Goal: Navigation & Orientation: Find specific page/section

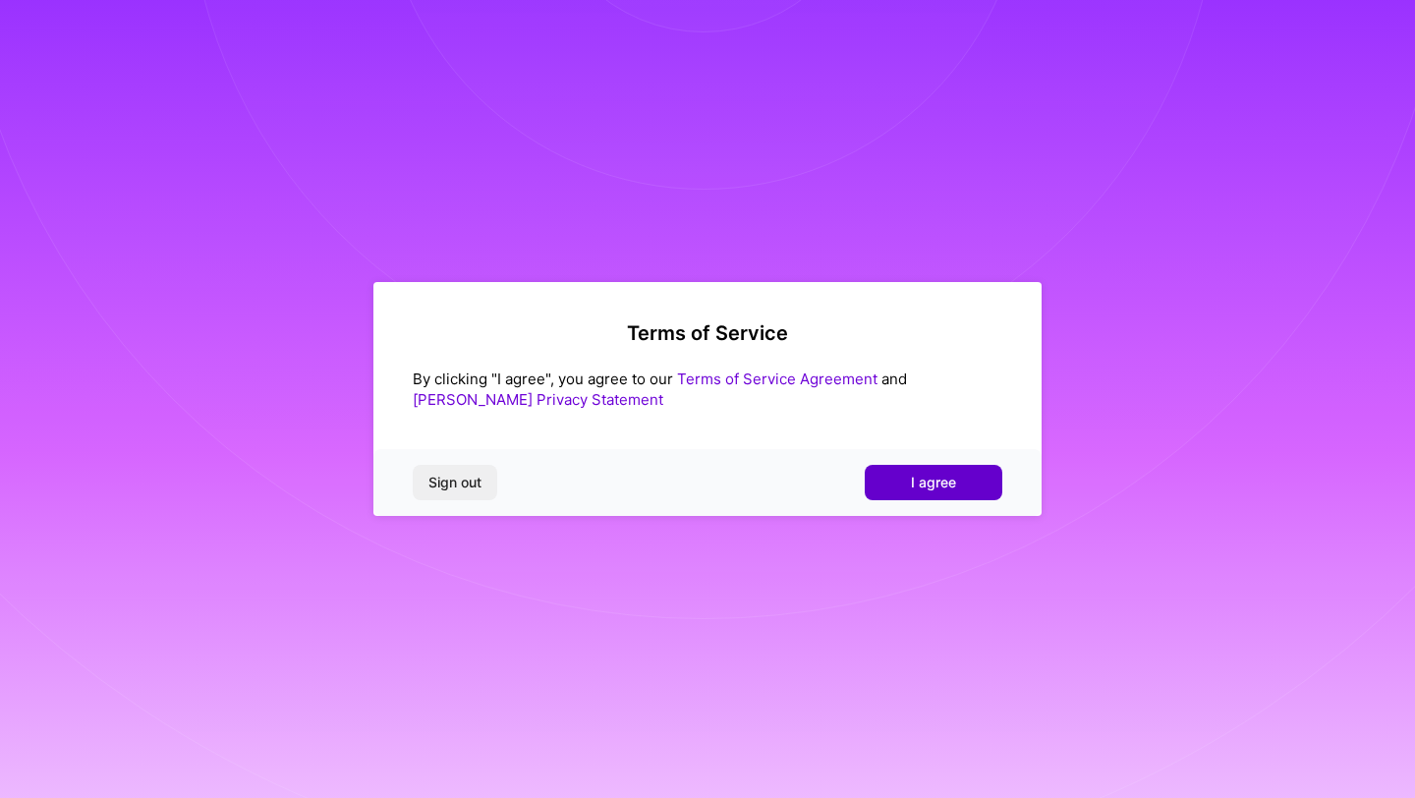
click at [932, 480] on span "I agree" at bounding box center [933, 483] width 45 height 20
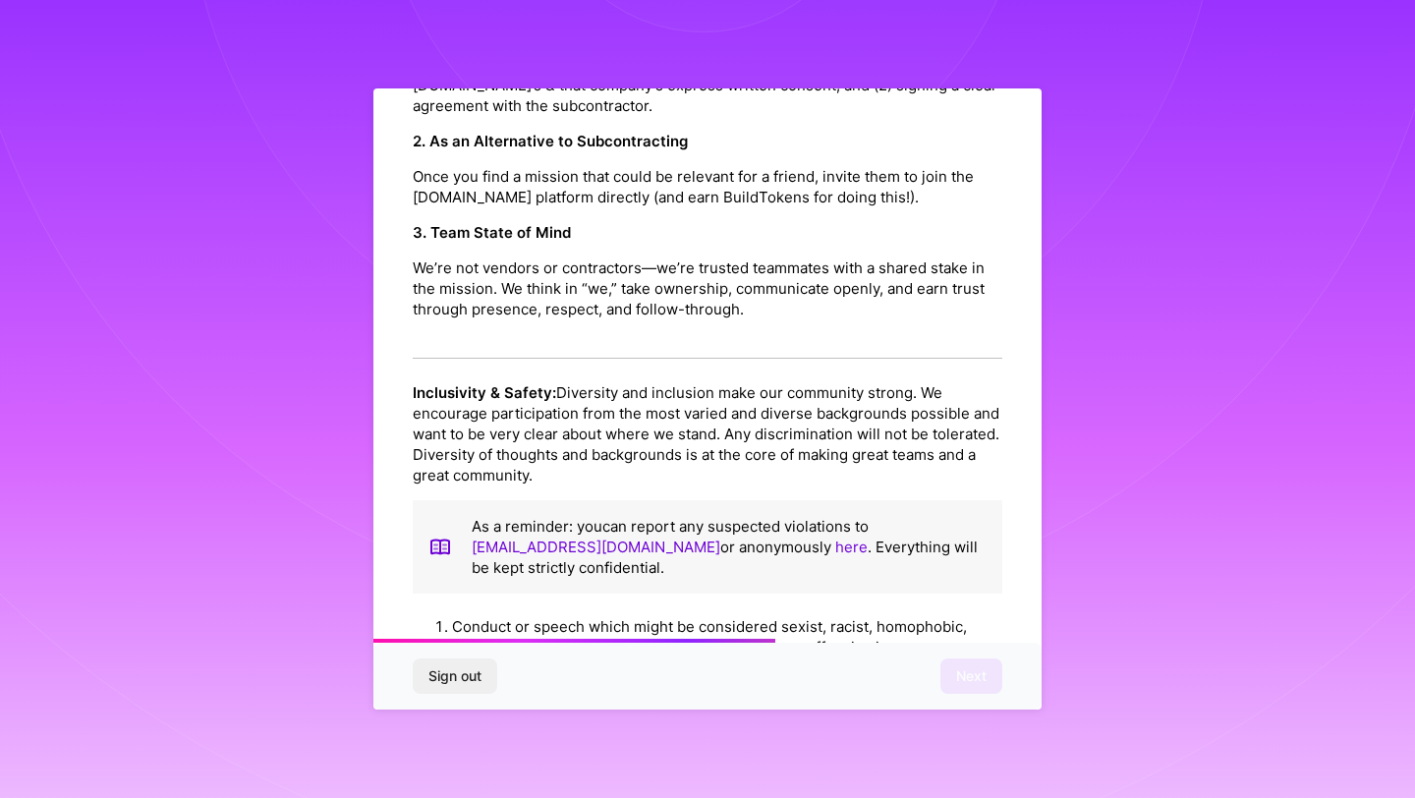
scroll to position [2082, 0]
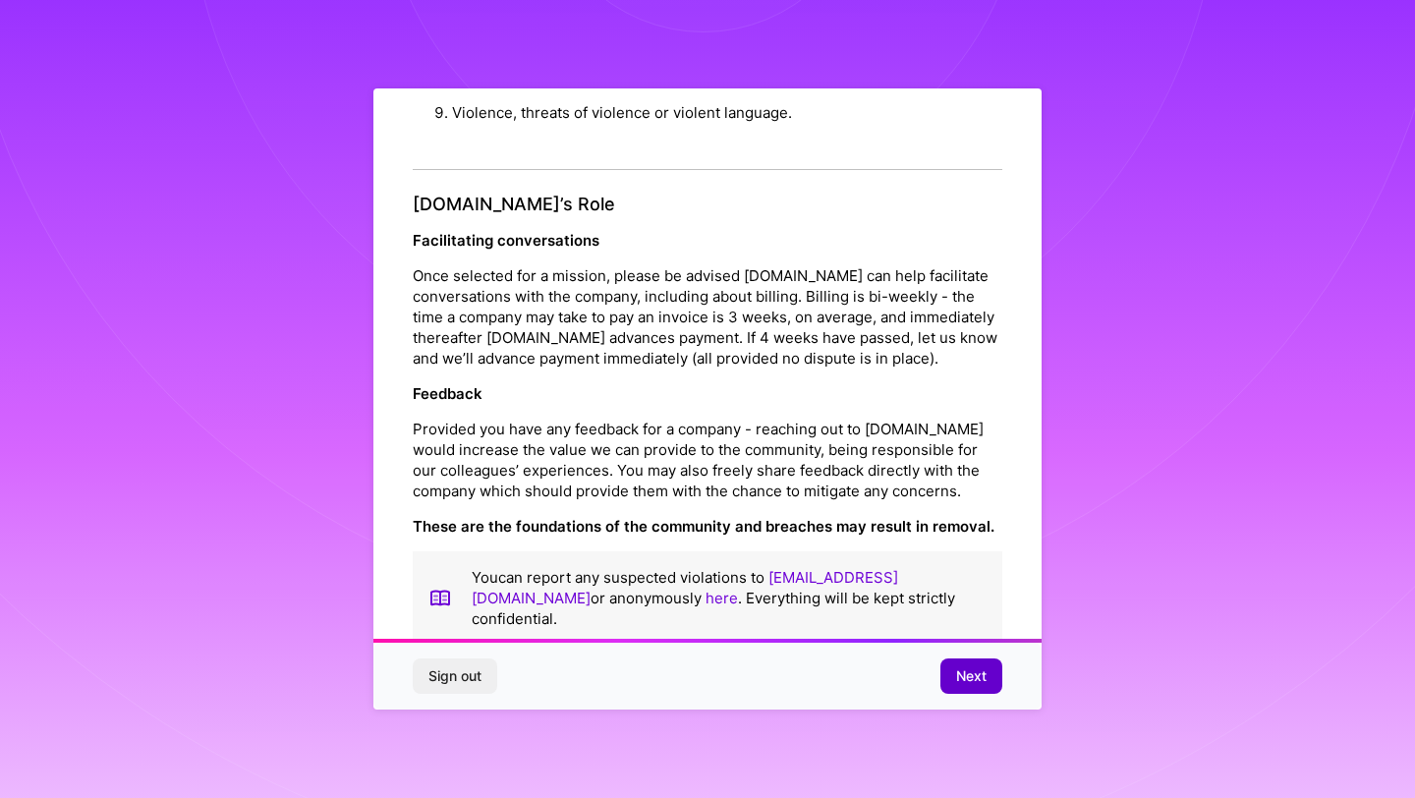
click at [979, 673] on span "Next" at bounding box center [971, 676] width 30 height 20
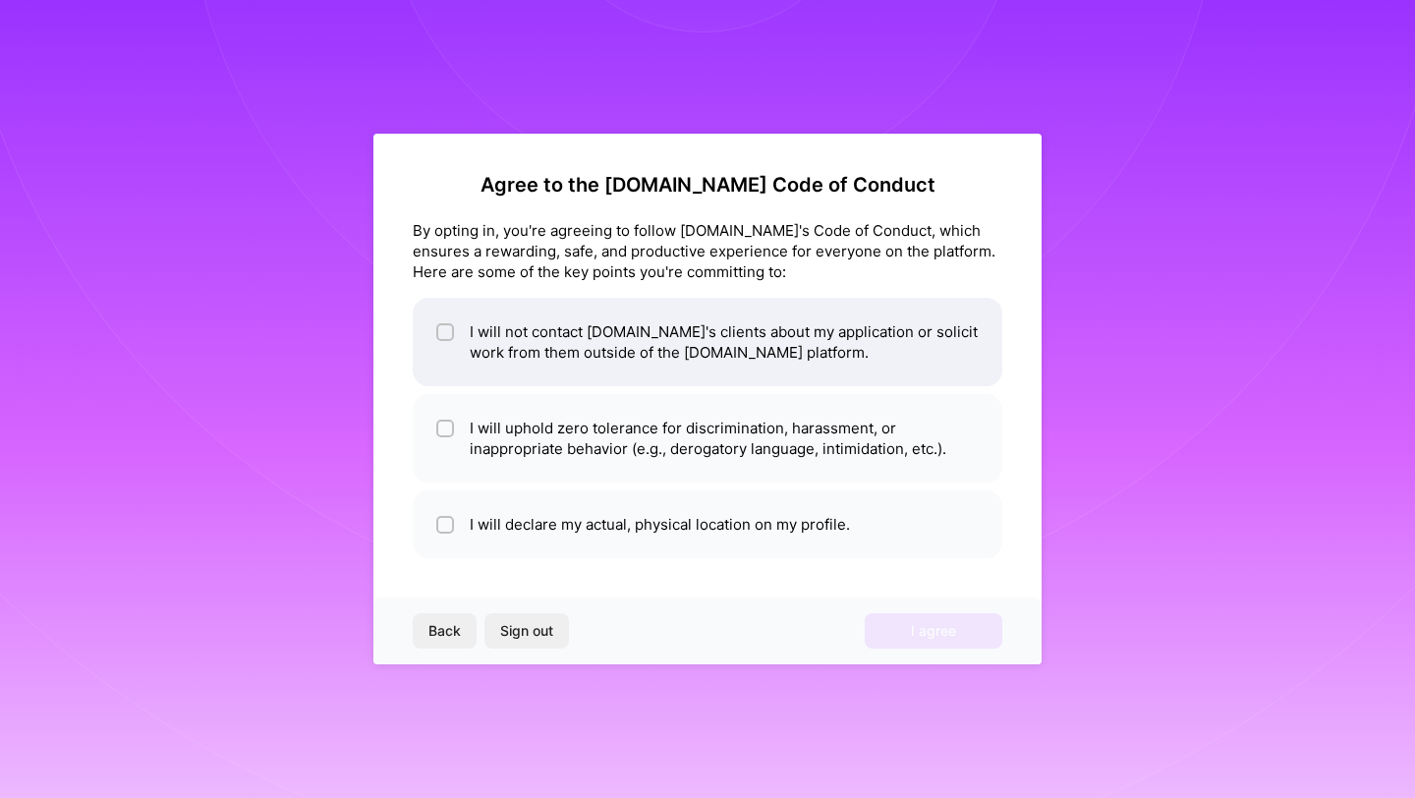
click at [567, 340] on li "I will not contact A.Team's clients about my application or solicit work from t…" at bounding box center [708, 342] width 590 height 88
checkbox input "true"
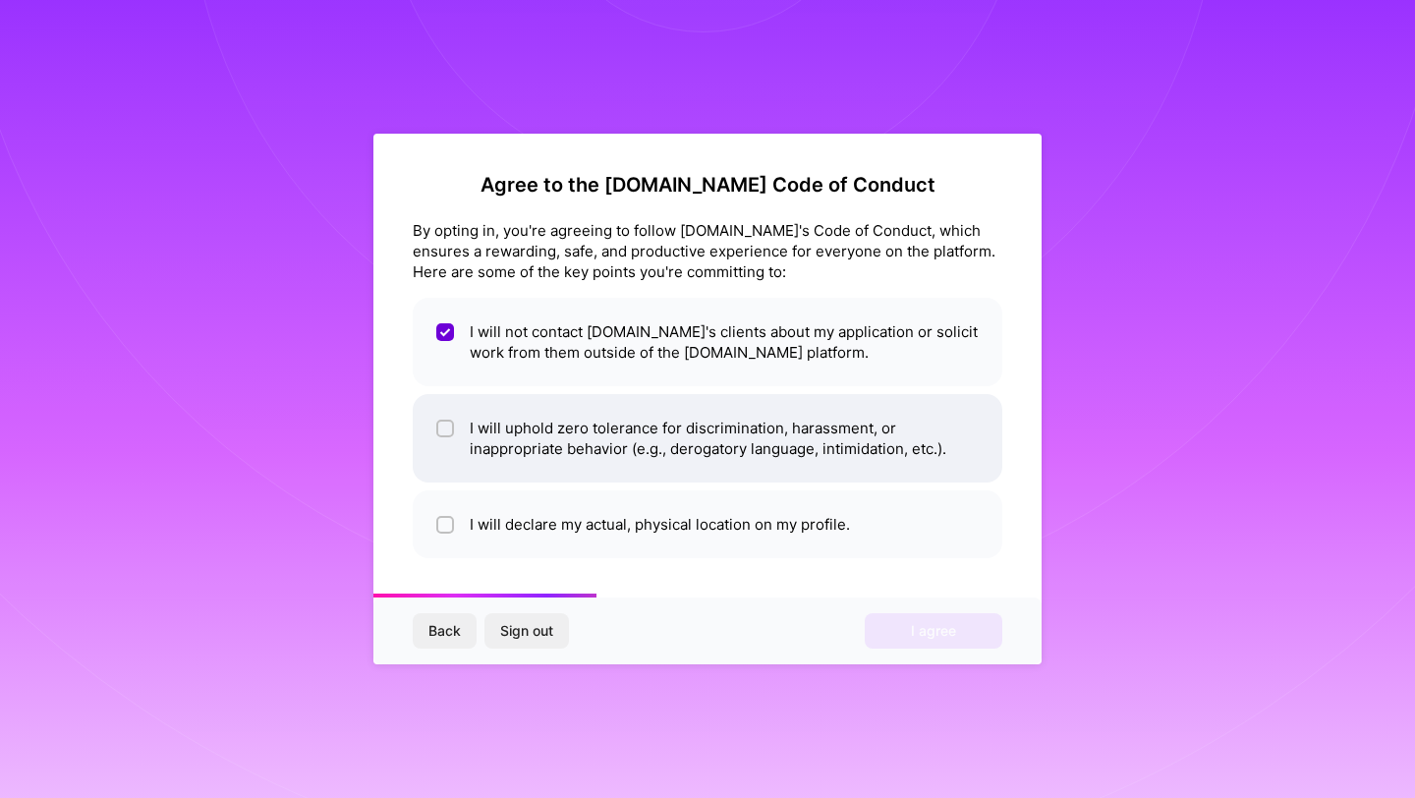
click at [568, 423] on li "I will uphold zero tolerance for discrimination, harassment, or inappropriate b…" at bounding box center [708, 438] width 590 height 88
checkbox input "true"
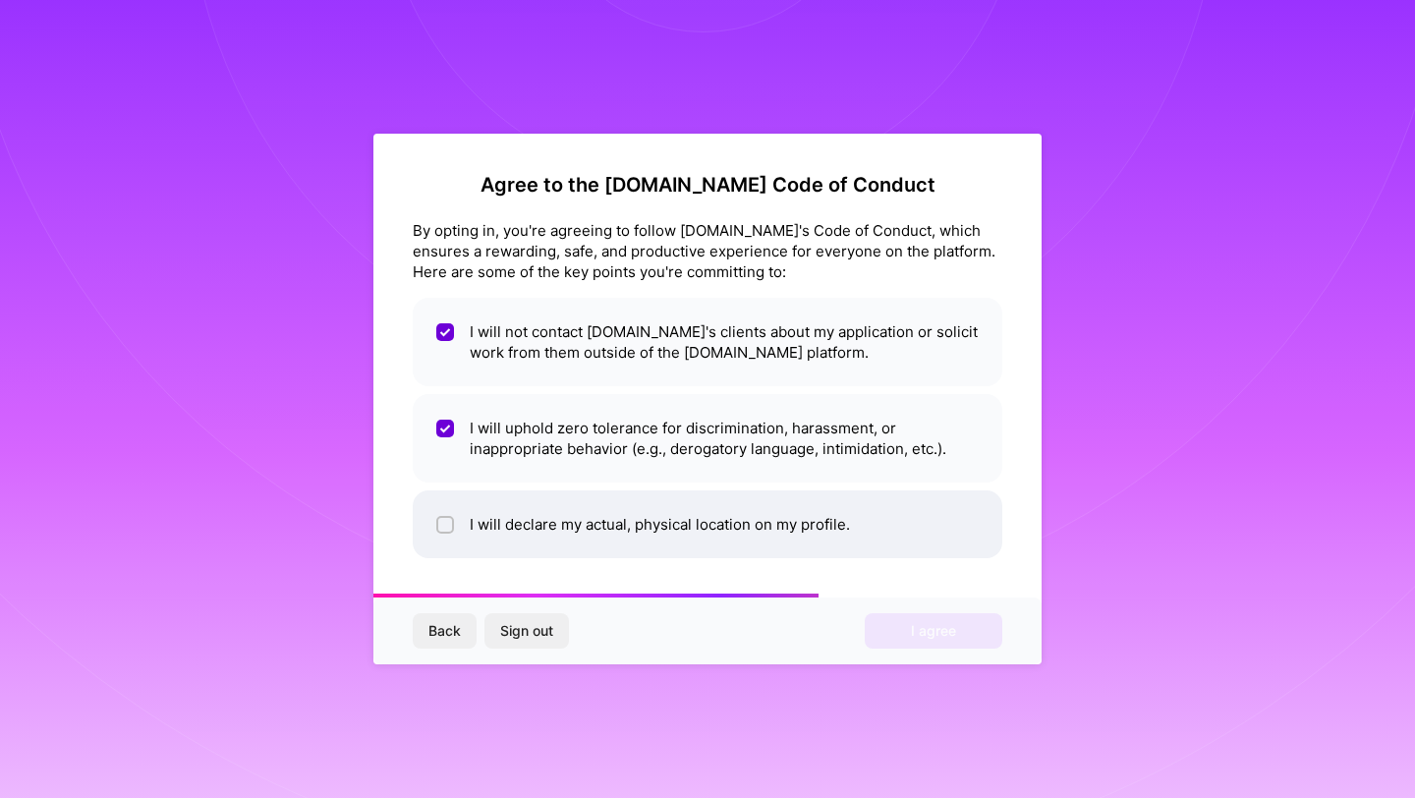
click at [564, 528] on li "I will declare my actual, physical location on my profile." at bounding box center [708, 524] width 590 height 68
checkbox input "true"
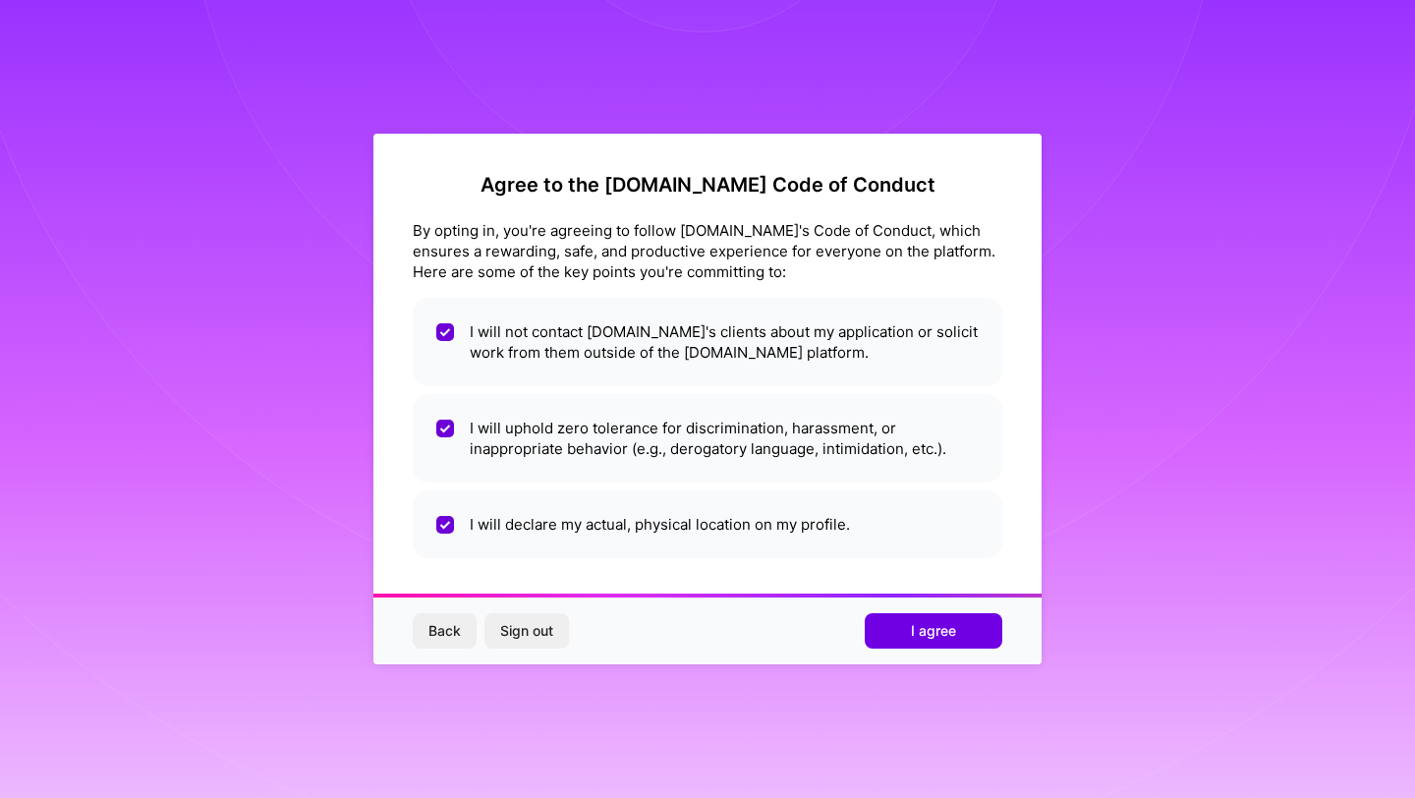
click at [955, 651] on div "Back Sign out I agree" at bounding box center [707, 630] width 668 height 67
click at [955, 632] on span "I agree" at bounding box center [933, 631] width 45 height 20
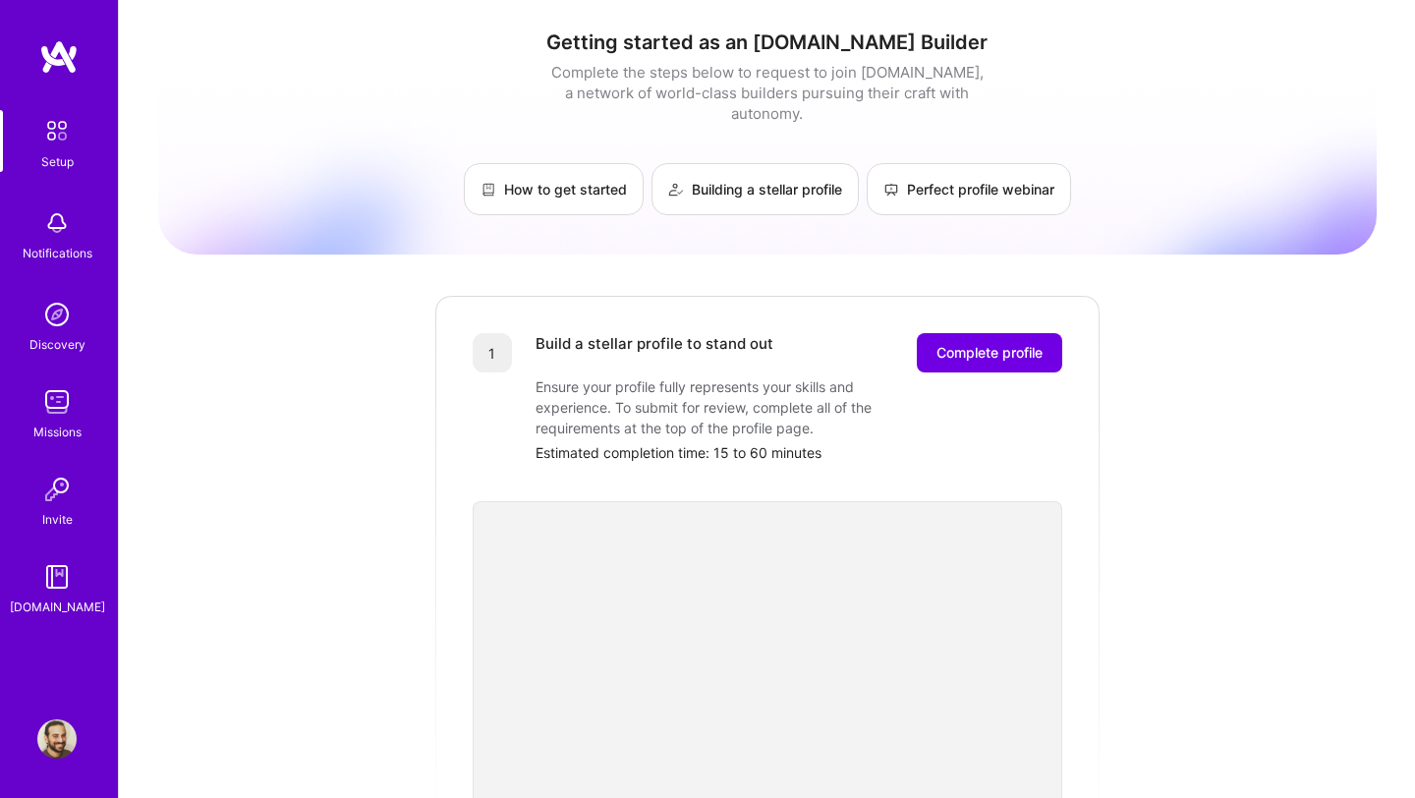
click at [61, 340] on div "Discovery" at bounding box center [57, 344] width 56 height 21
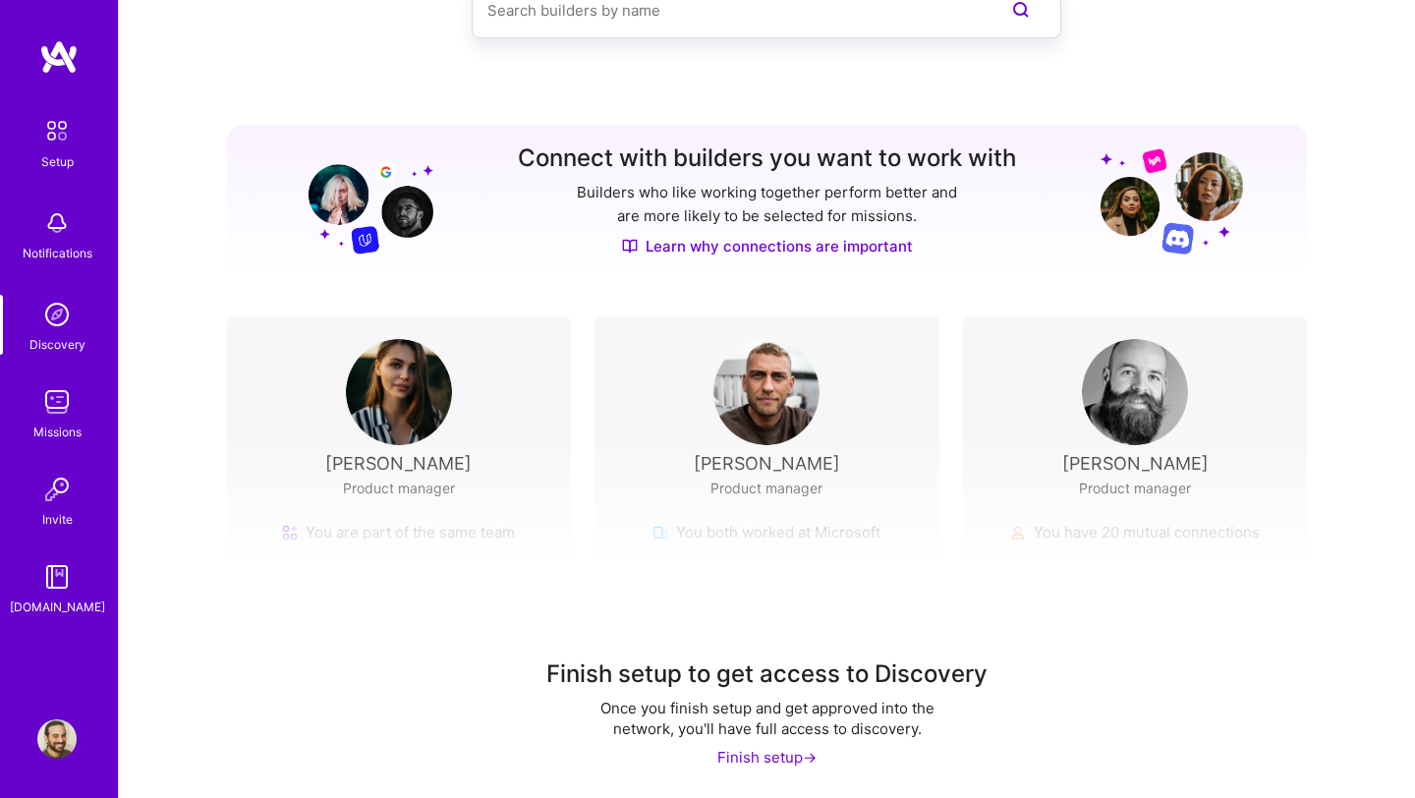
scroll to position [141, 0]
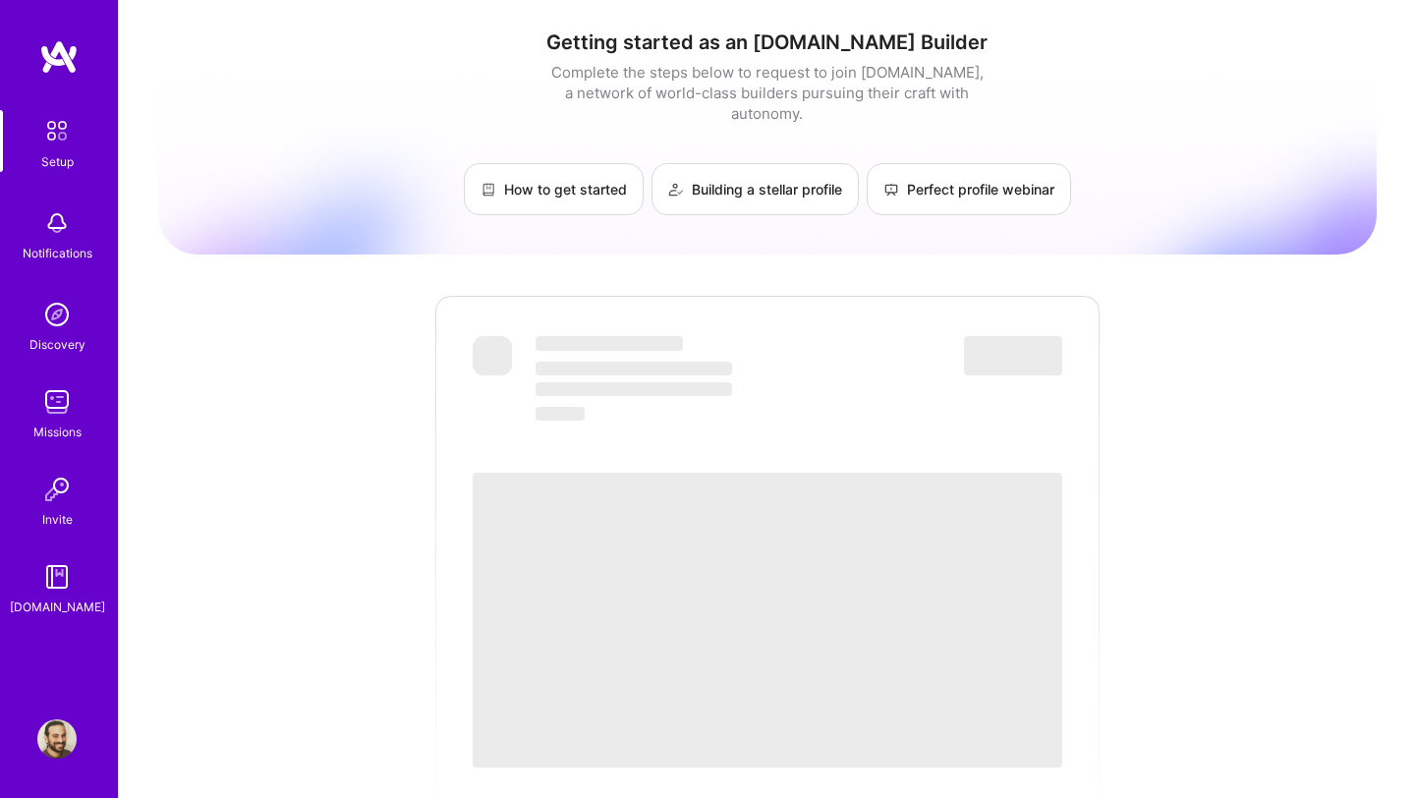
click at [769, 580] on span "‌" at bounding box center [768, 620] width 590 height 295
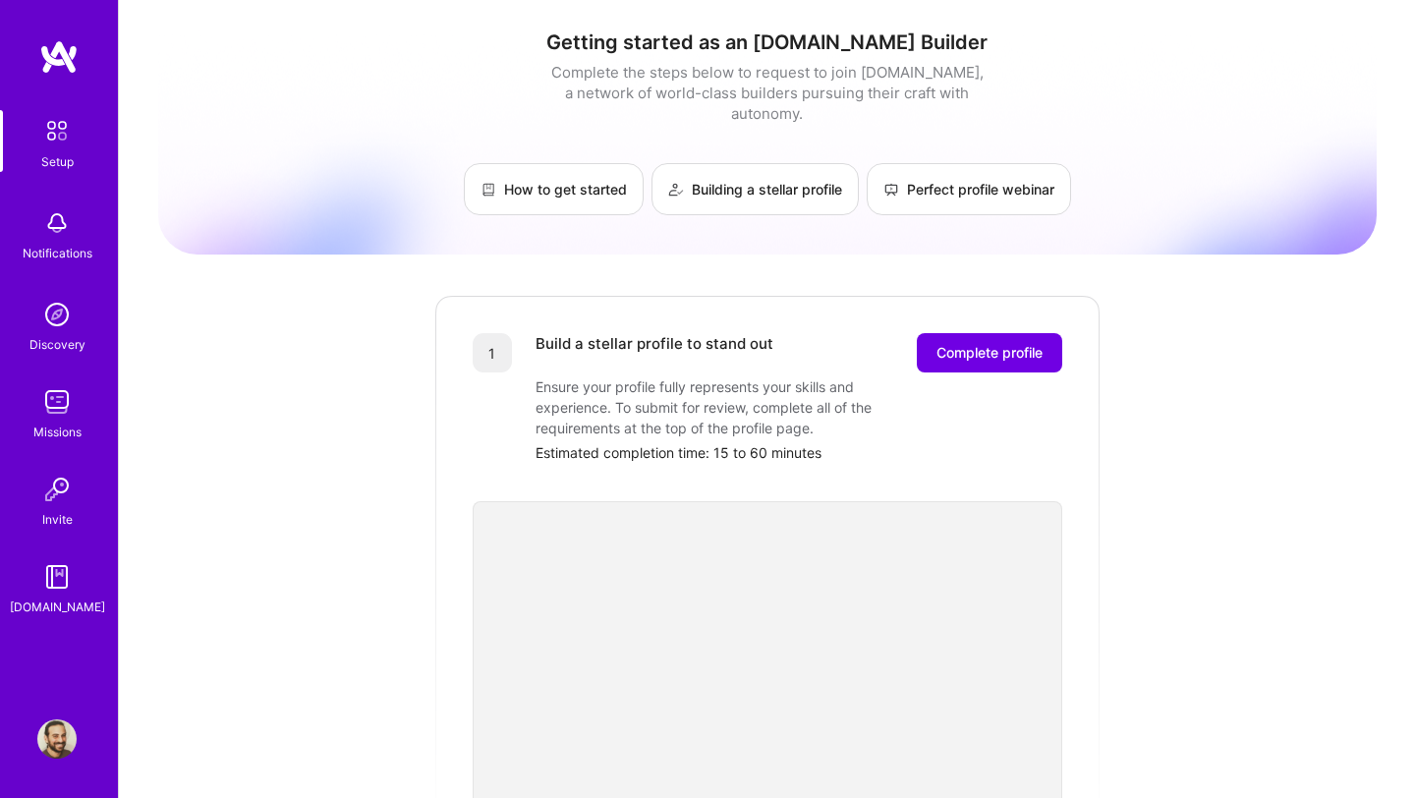
click at [56, 128] on img at bounding box center [56, 130] width 41 height 41
click at [53, 334] on div "Discovery" at bounding box center [57, 344] width 56 height 21
